Goal: Transaction & Acquisition: Purchase product/service

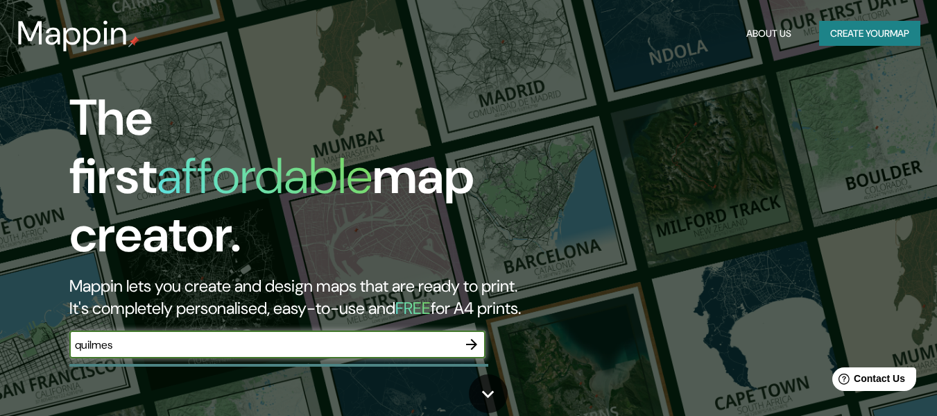
type input "quilmes"
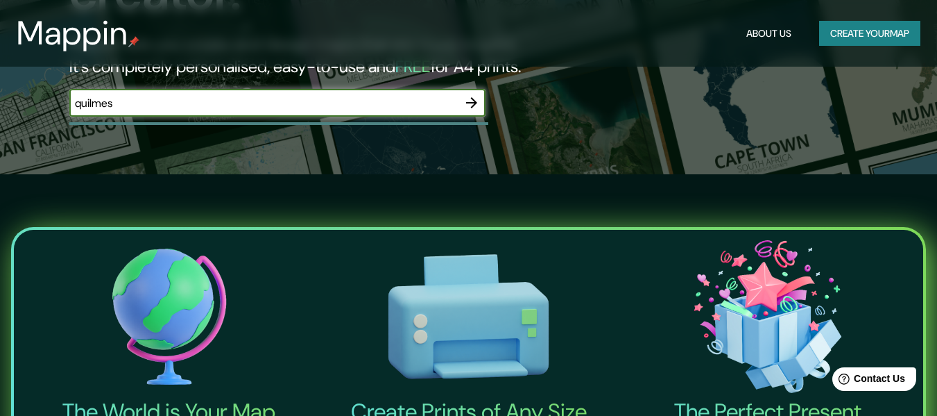
scroll to position [208, 0]
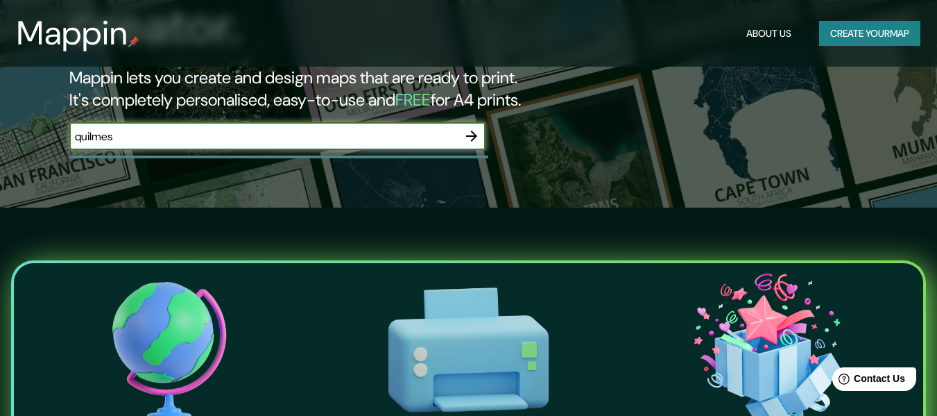
click at [471, 130] on icon "button" at bounding box center [471, 135] width 11 height 11
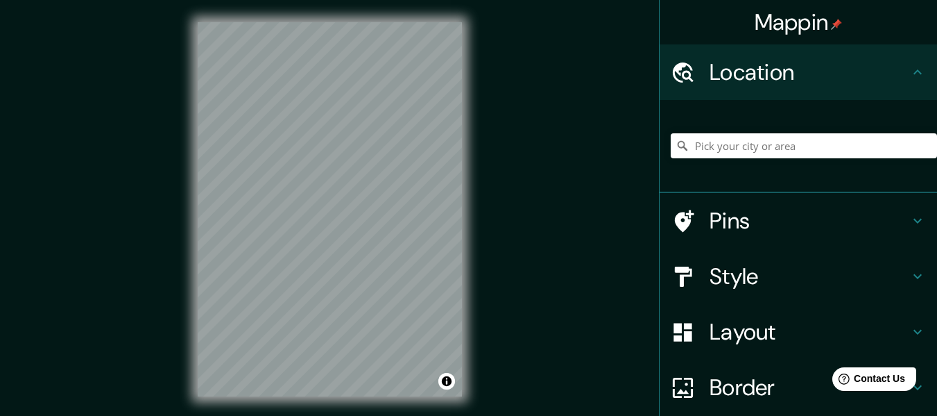
click at [519, 128] on div "Mappin Location Pins Style Layout Border Choose a border. Hint : you can make l…" at bounding box center [468, 220] width 937 height 441
click at [330, 260] on div at bounding box center [328, 256] width 11 height 11
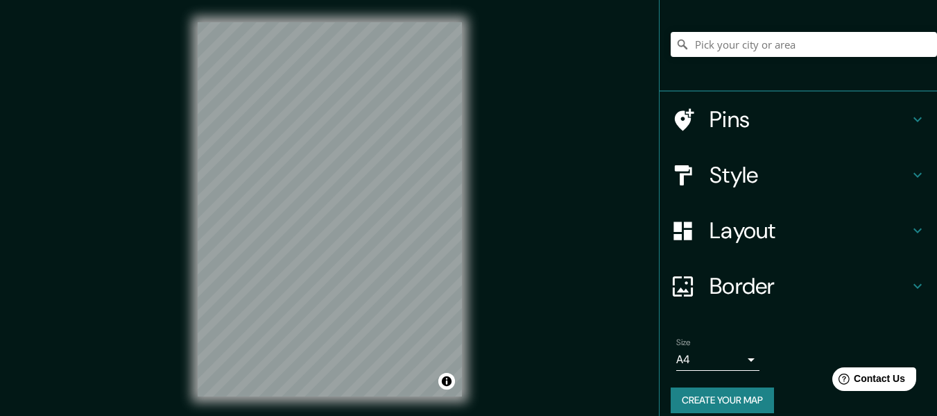
scroll to position [115, 0]
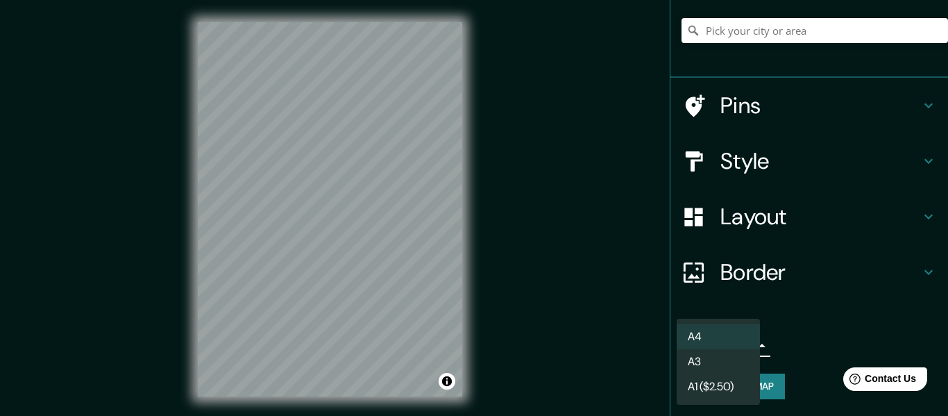
click at [744, 341] on body "Mappin Location Pins Style Layout Border Choose a border. Hint : you can make l…" at bounding box center [474, 208] width 948 height 416
click at [602, 334] on div at bounding box center [474, 208] width 948 height 416
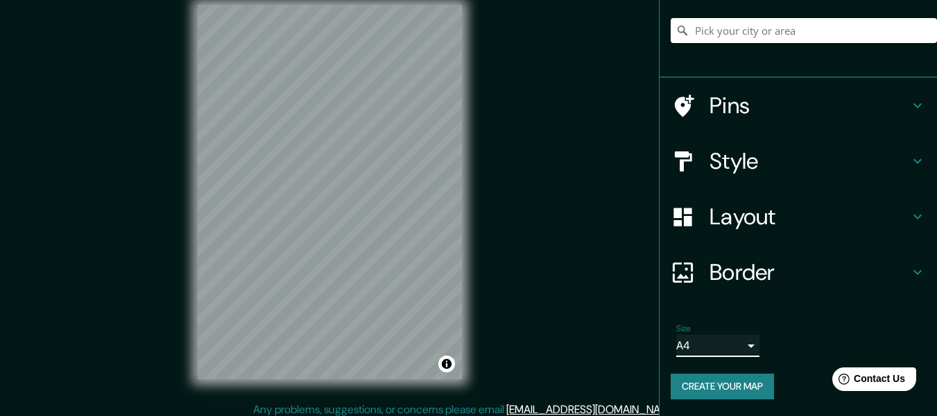
scroll to position [25, 0]
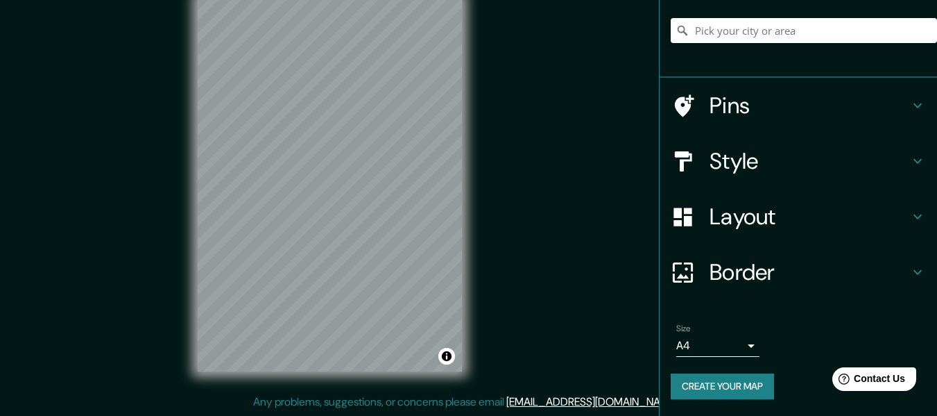
click at [11, 342] on div "Mappin Location Pins Style Layout Border Choose a border. Hint : you can make l…" at bounding box center [468, 195] width 937 height 441
click at [189, 121] on div "© Mapbox © OpenStreetMap Improve this map" at bounding box center [330, 184] width 309 height 418
click at [463, 391] on html "Mappin Location Pins Style Layout Border Choose a border. Hint : you can make l…" at bounding box center [468, 183] width 937 height 416
